Goal: Task Accomplishment & Management: Use online tool/utility

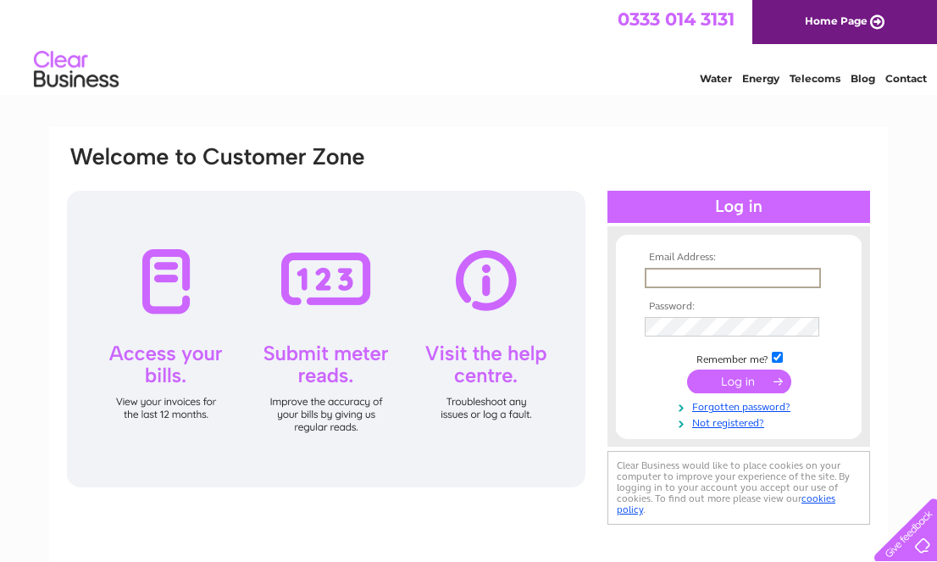
type input "[EMAIL_ADDRESS][DOMAIN_NAME]"
click at [740, 385] on input "submit" at bounding box center [739, 381] width 104 height 24
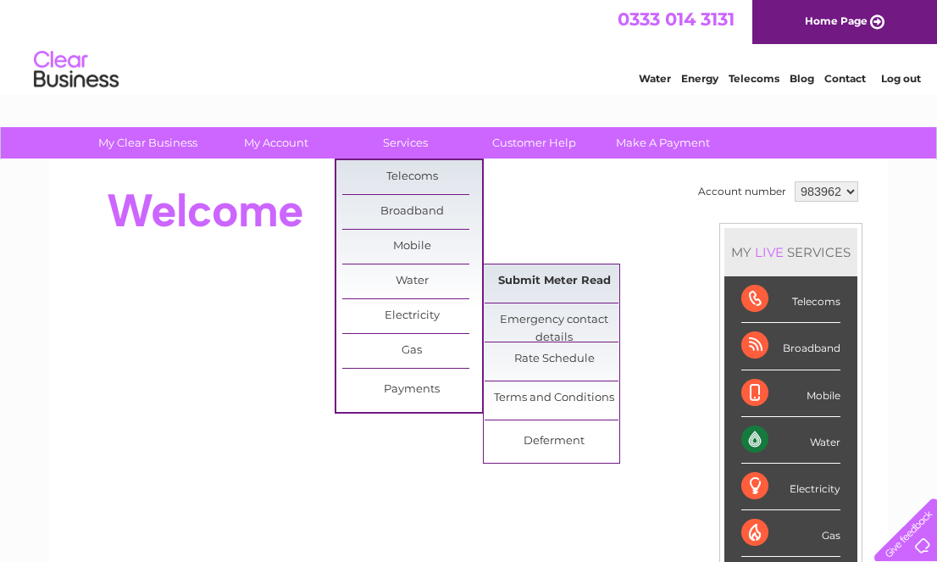
click at [507, 269] on link "Submit Meter Read" at bounding box center [555, 281] width 140 height 34
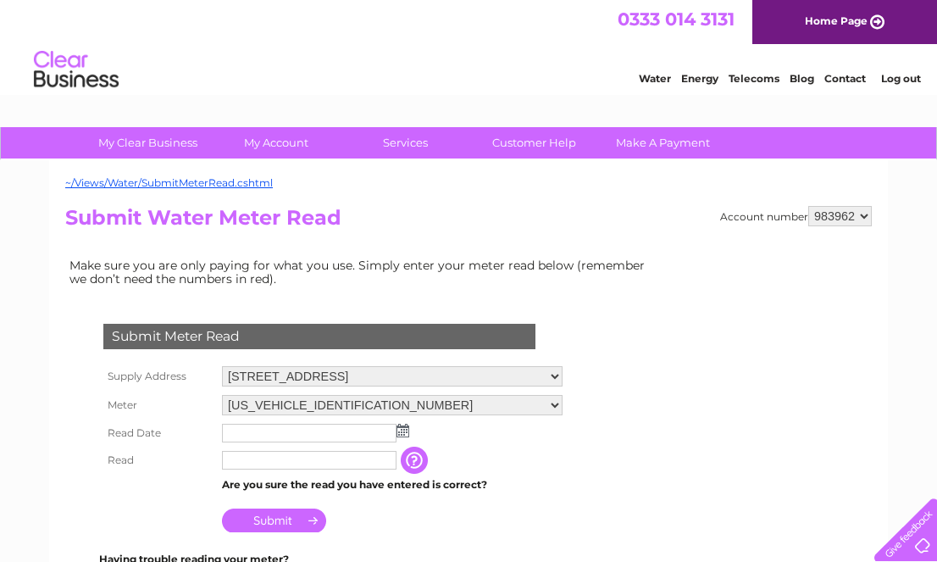
click at [402, 430] on img at bounding box center [402, 431] width 13 height 14
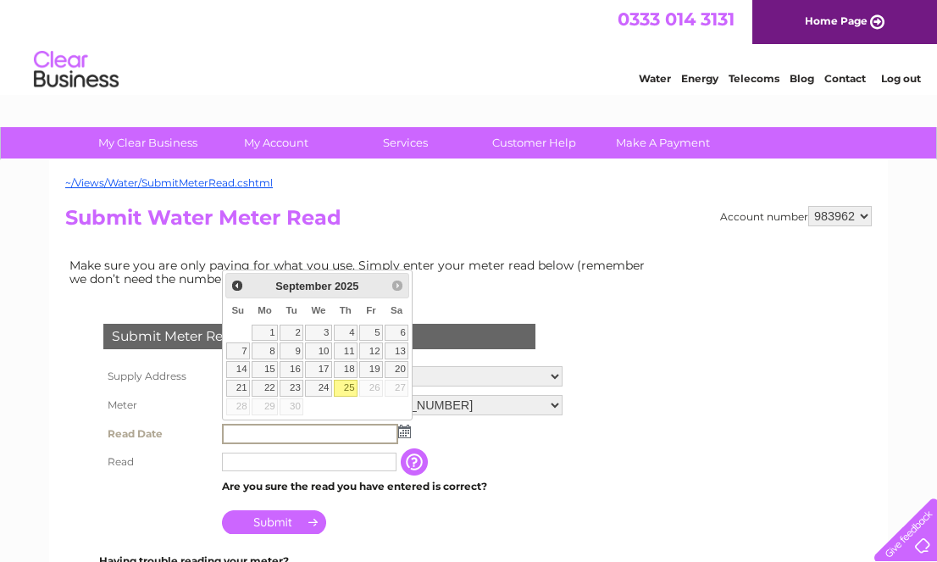
click at [346, 386] on link "25" at bounding box center [346, 388] width 24 height 17
type input "[DATE]"
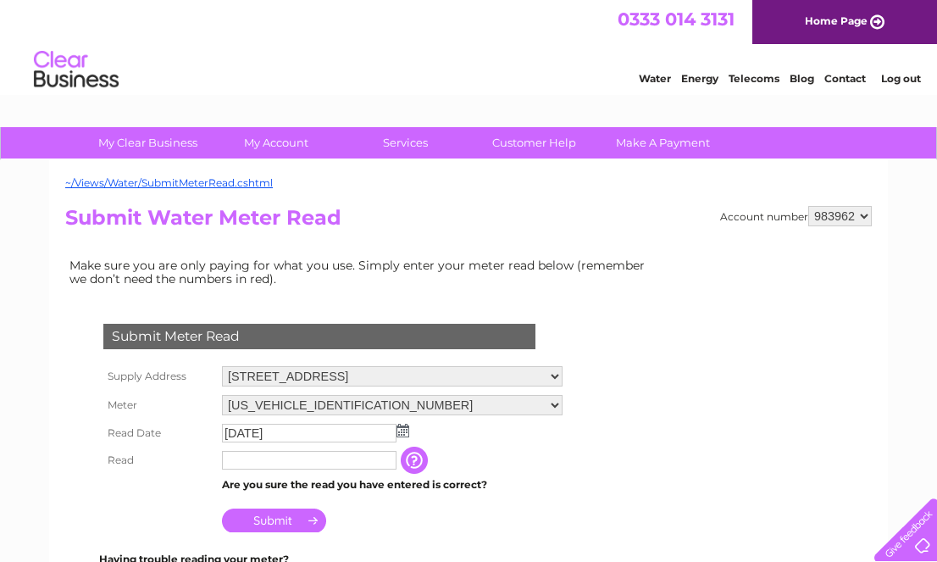
click at [306, 461] on input "text" at bounding box center [309, 460] width 175 height 19
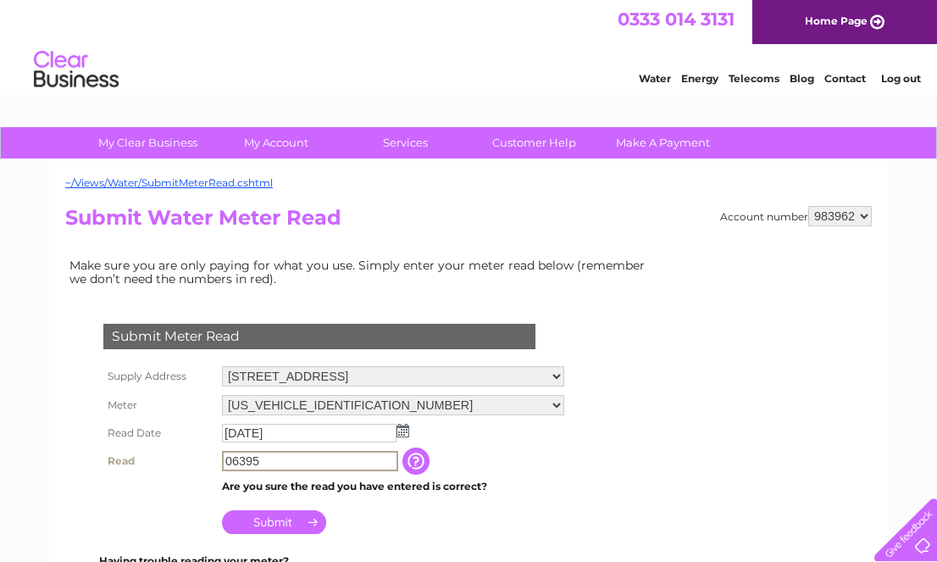
type input "06395"
click at [282, 515] on input "Submit" at bounding box center [274, 522] width 104 height 24
